Goal: Information Seeking & Learning: Learn about a topic

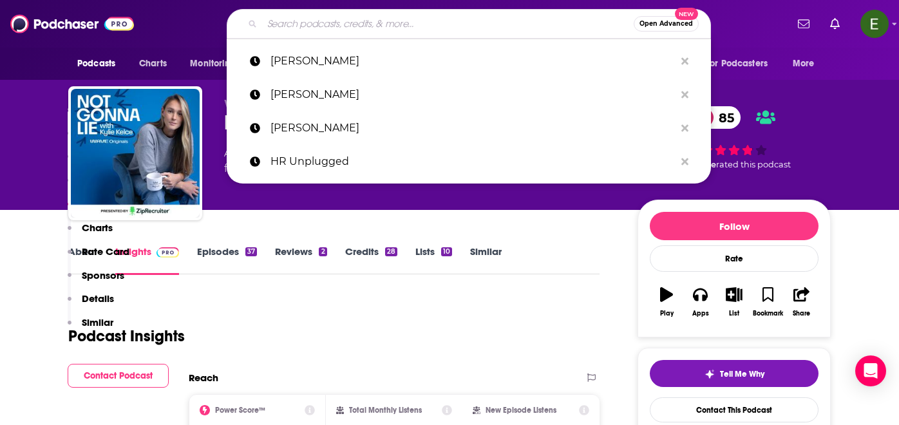
click at [407, 21] on input "Search podcasts, credits, & more..." at bounding box center [448, 24] width 372 height 21
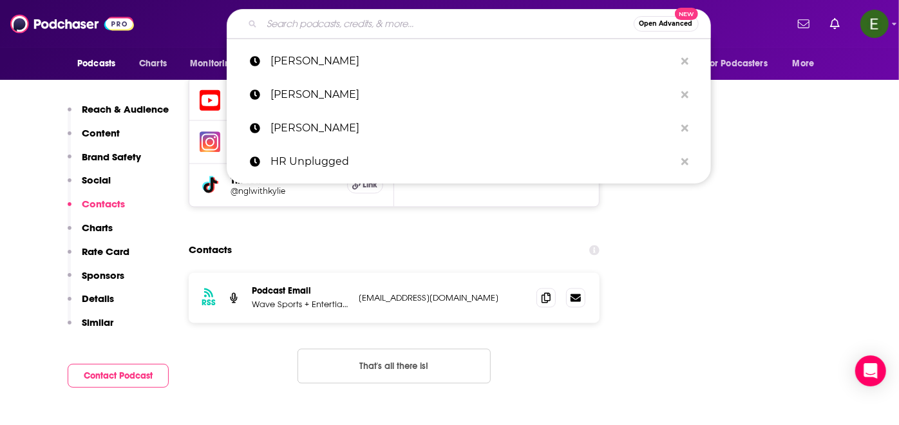
scroll to position [1479, 0]
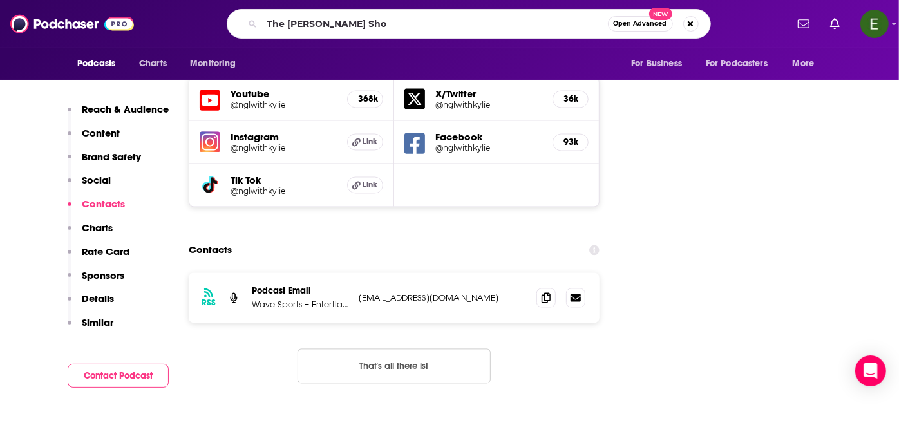
type input "The [PERSON_NAME] Show"
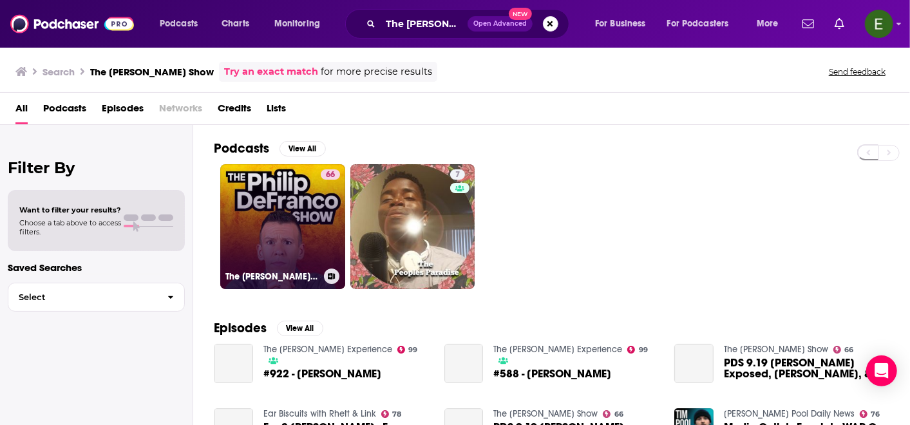
click at [289, 204] on link "66 The [PERSON_NAME] Show" at bounding box center [282, 226] width 125 height 125
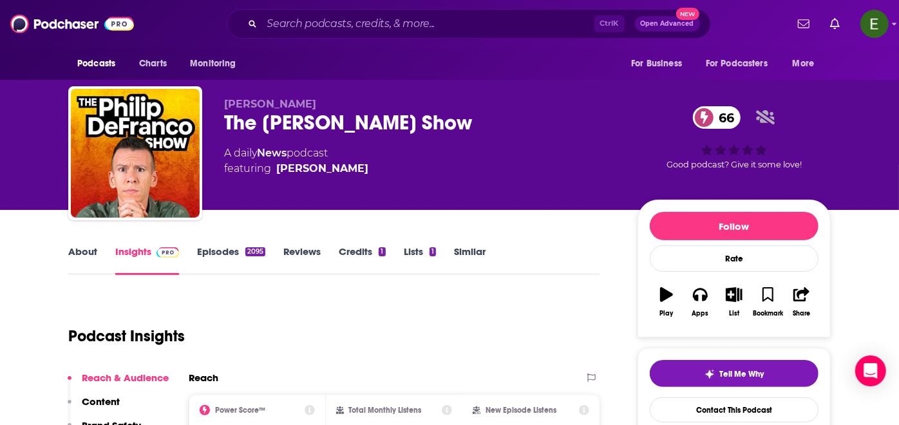
click at [138, 254] on link "Insights" at bounding box center [147, 260] width 64 height 30
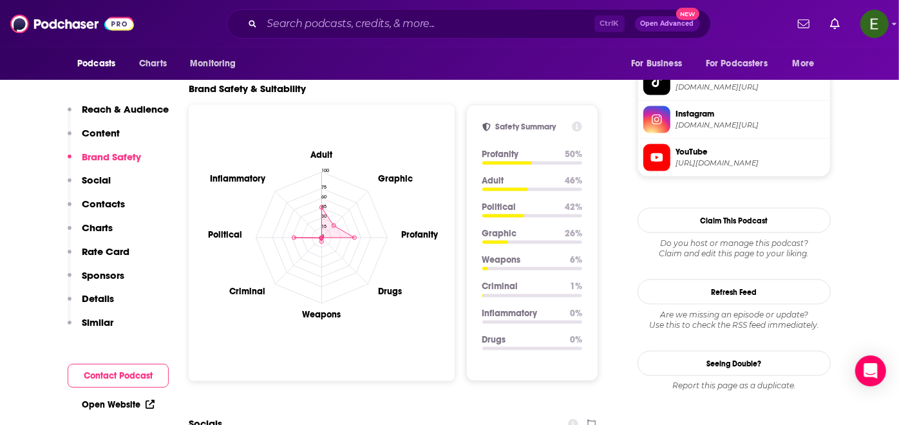
scroll to position [1432, 0]
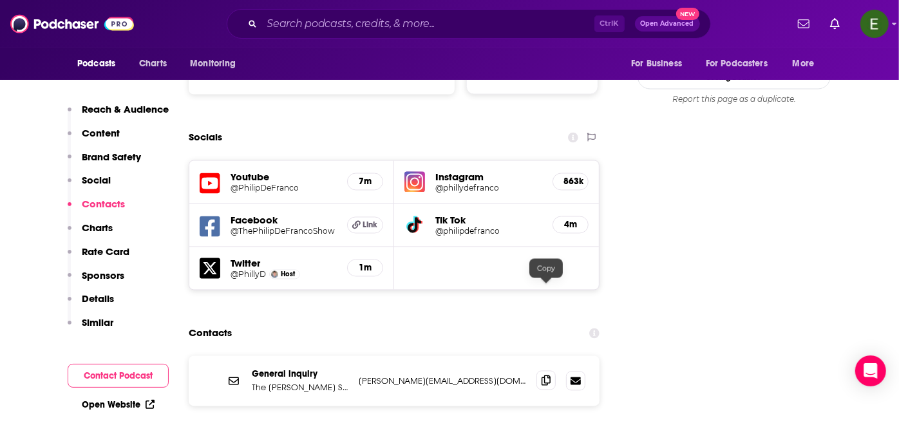
click at [548, 376] on icon at bounding box center [546, 381] width 9 height 10
